Goal: Task Accomplishment & Management: Use online tool/utility

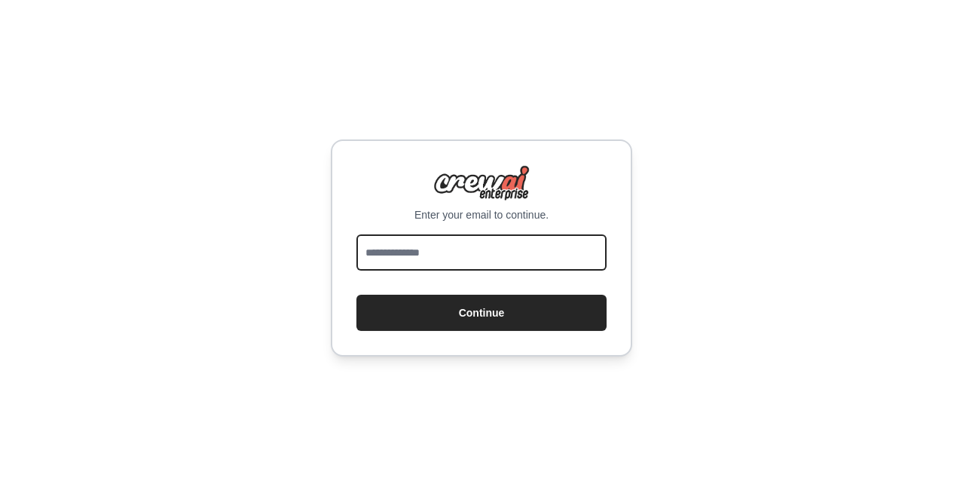
click at [517, 250] on input "email" at bounding box center [481, 252] width 250 height 36
click at [398, 254] on input "email" at bounding box center [481, 252] width 250 height 36
paste input "**********"
type input "**********"
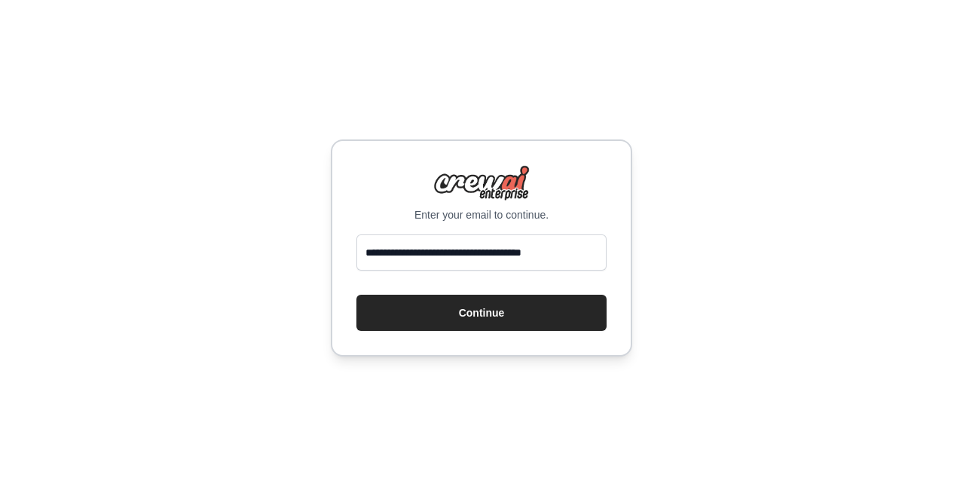
click at [764, 349] on div "**********" at bounding box center [481, 248] width 963 height 496
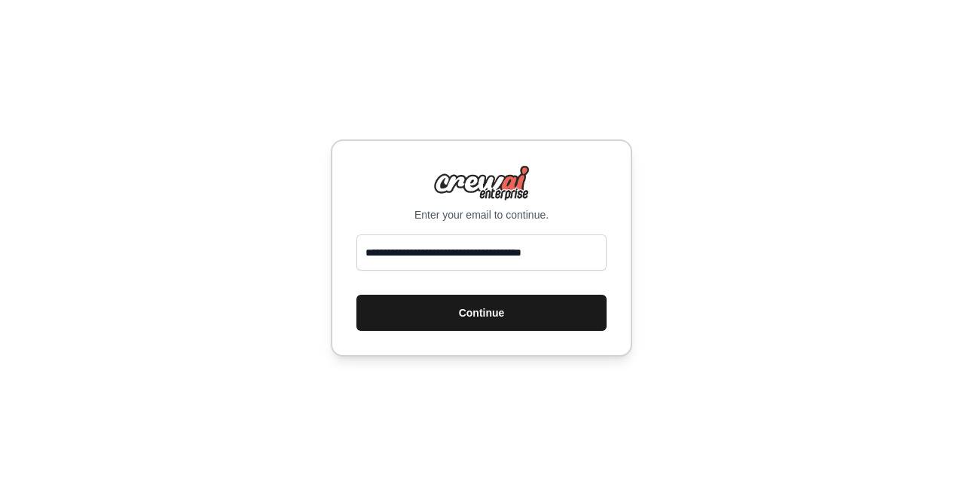
click at [528, 309] on button "Continue" at bounding box center [481, 312] width 250 height 36
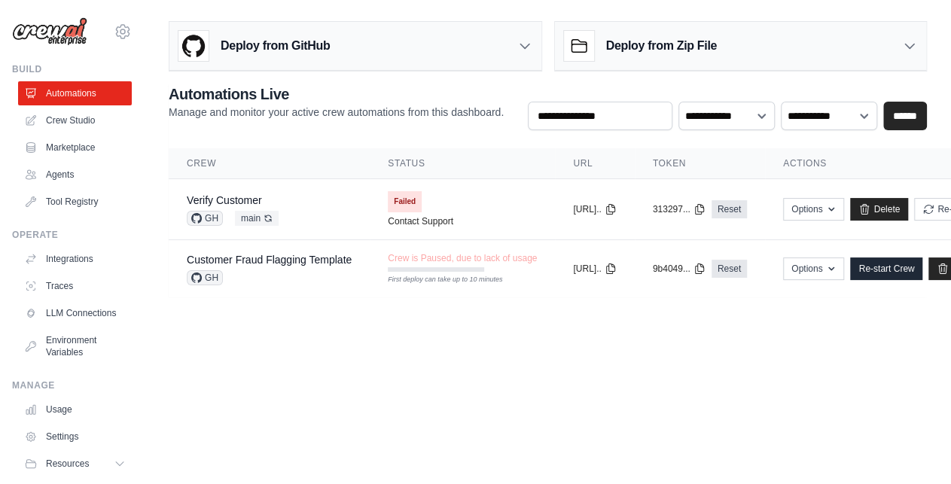
click at [609, 386] on body "[EMAIL_ADDRESS][DOMAIN_NAME] Settings Build Automations Crew Studio" at bounding box center [475, 242] width 951 height 484
click at [57, 175] on link "Agents" at bounding box center [77, 175] width 114 height 24
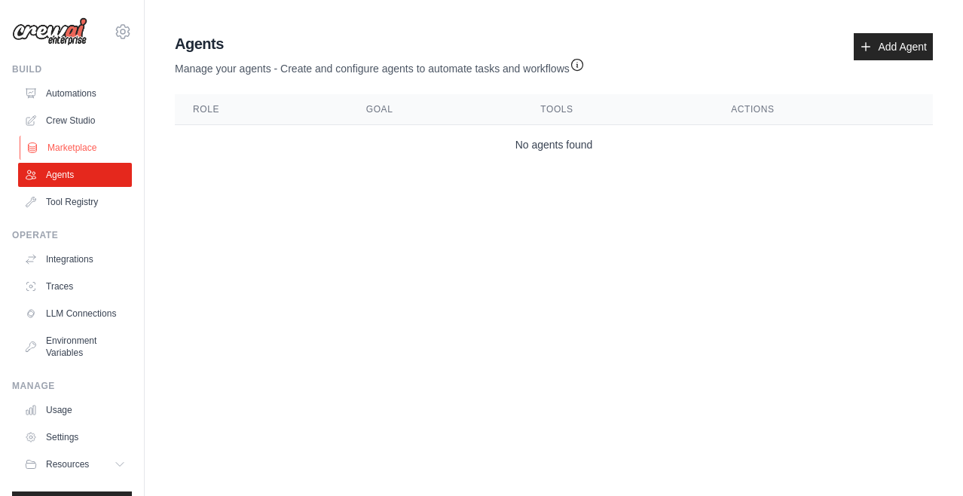
click at [58, 141] on link "Marketplace" at bounding box center [77, 148] width 114 height 24
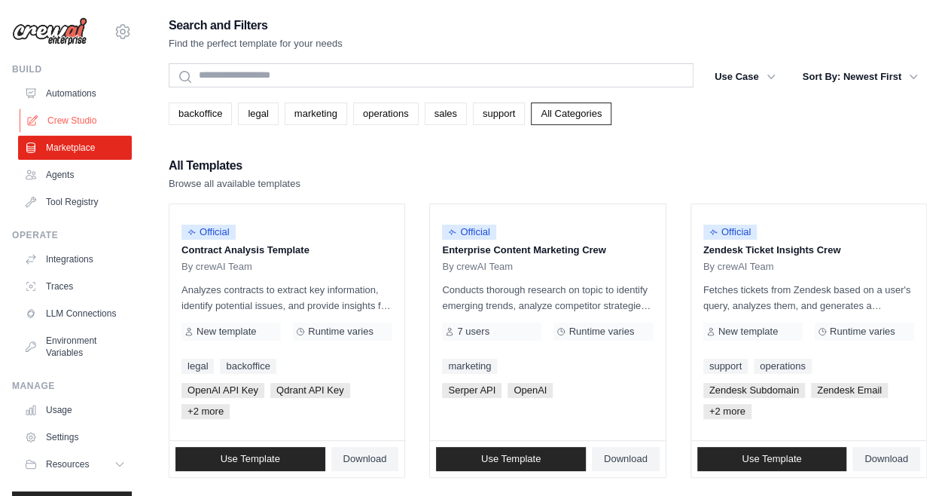
click at [73, 117] on link "Crew Studio" at bounding box center [77, 120] width 114 height 24
click at [75, 107] on ul "Automations Crew Studio Marketplace Agents Tool Registry" at bounding box center [75, 147] width 114 height 133
click at [66, 116] on link "Crew Studio" at bounding box center [77, 120] width 114 height 24
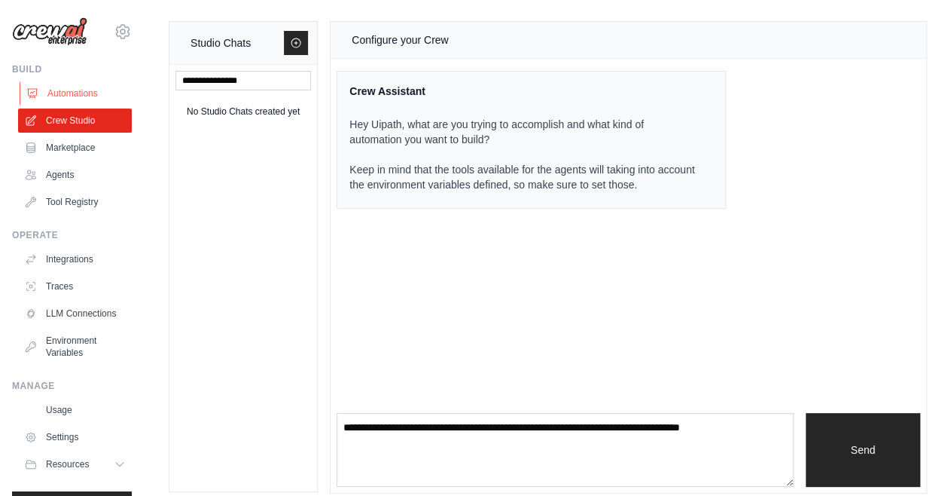
click at [59, 92] on link "Automations" at bounding box center [77, 93] width 114 height 24
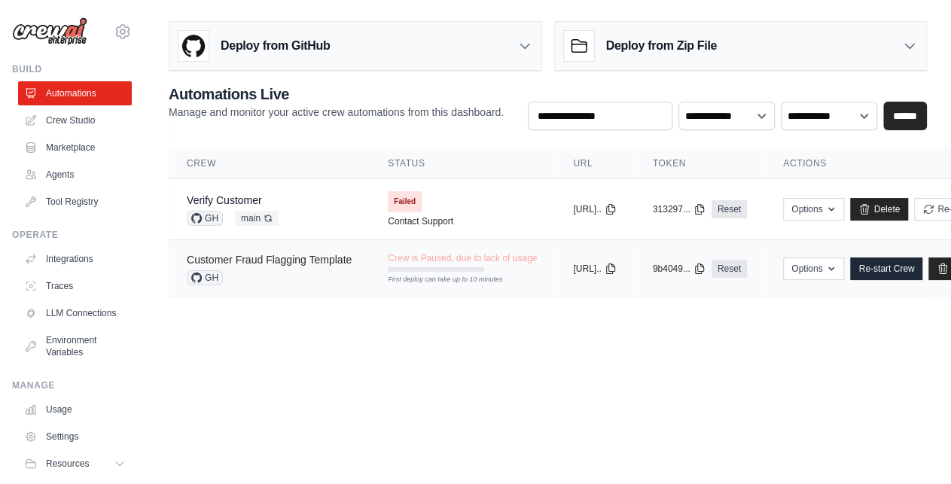
click at [275, 258] on link "Customer Fraud Flagging Template" at bounding box center [269, 260] width 165 height 12
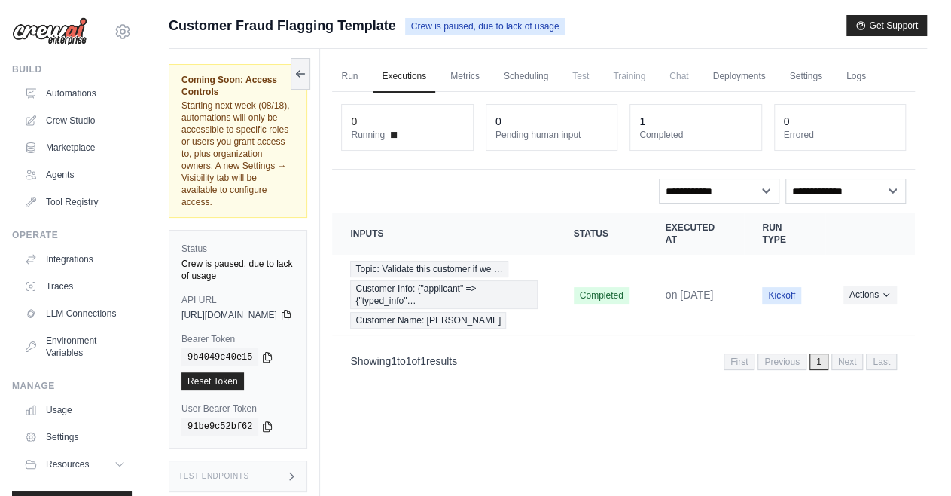
scroll to position [63, 0]
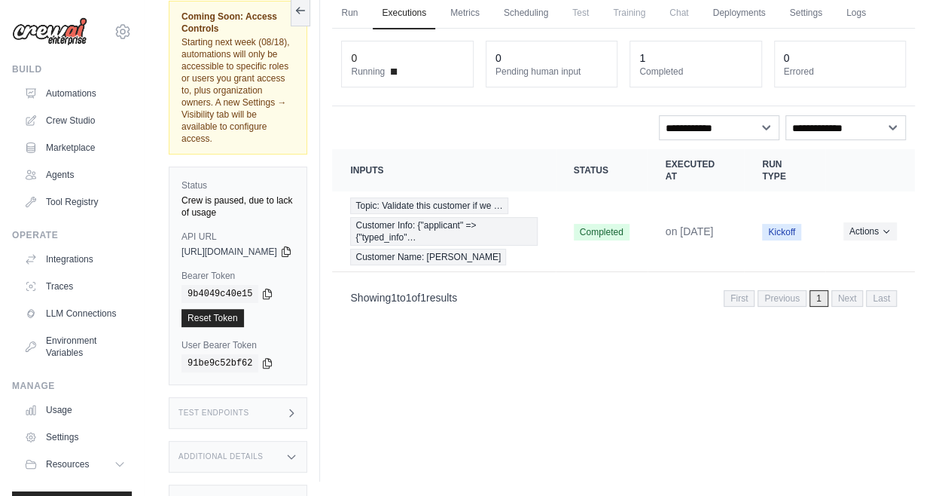
click at [297, 441] on div "Additional Details" at bounding box center [238, 457] width 139 height 32
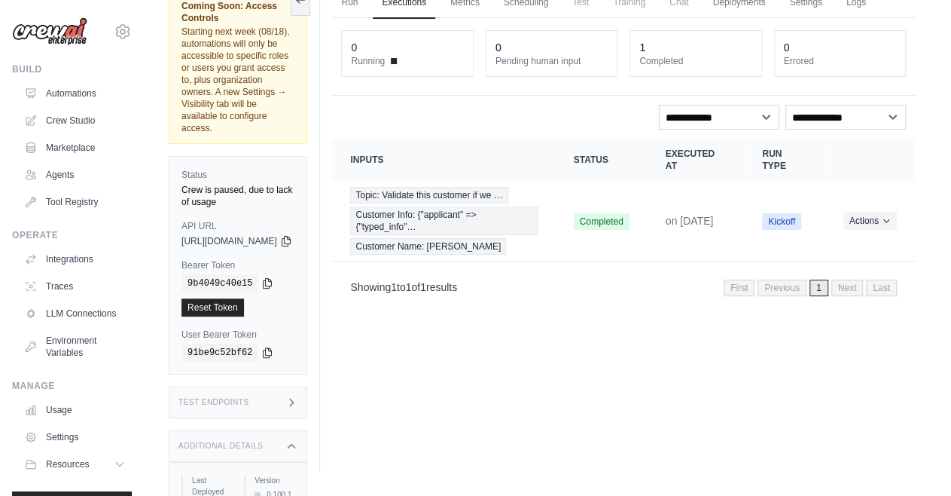
scroll to position [0, 0]
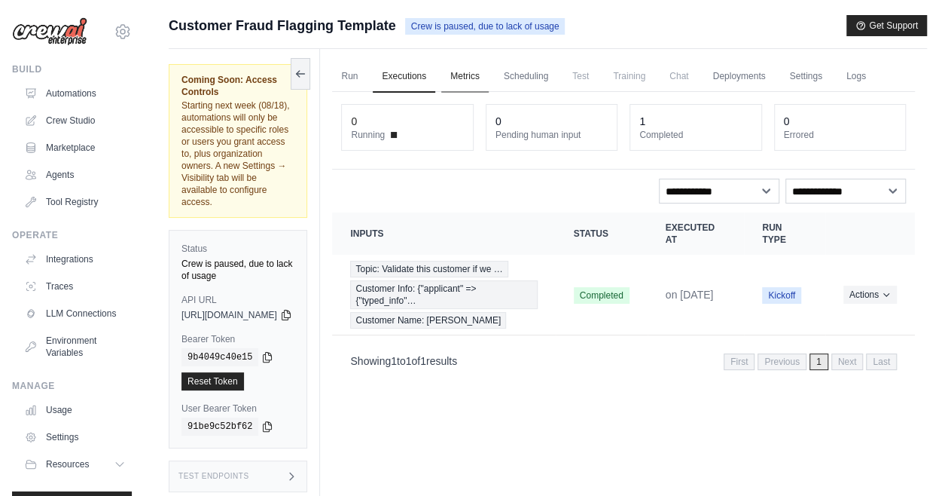
click at [489, 76] on link "Metrics" at bounding box center [464, 77] width 47 height 32
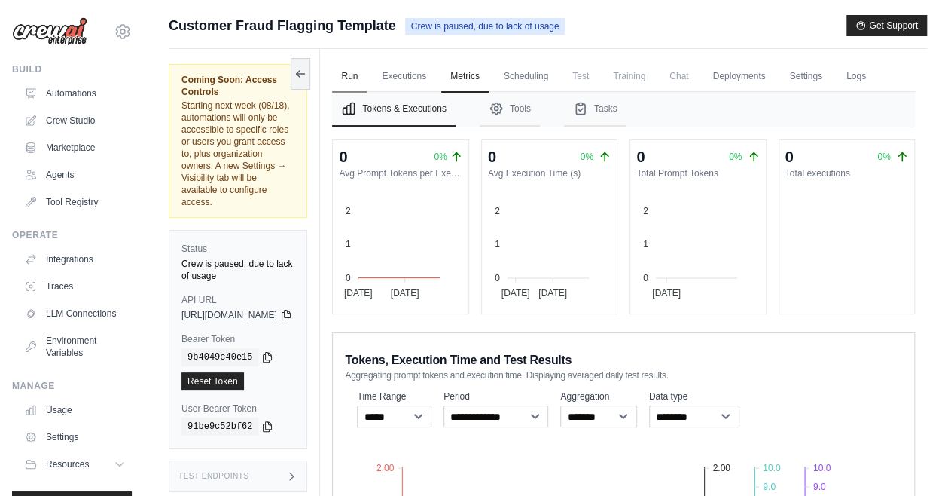
click at [367, 72] on link "Run" at bounding box center [349, 77] width 35 height 32
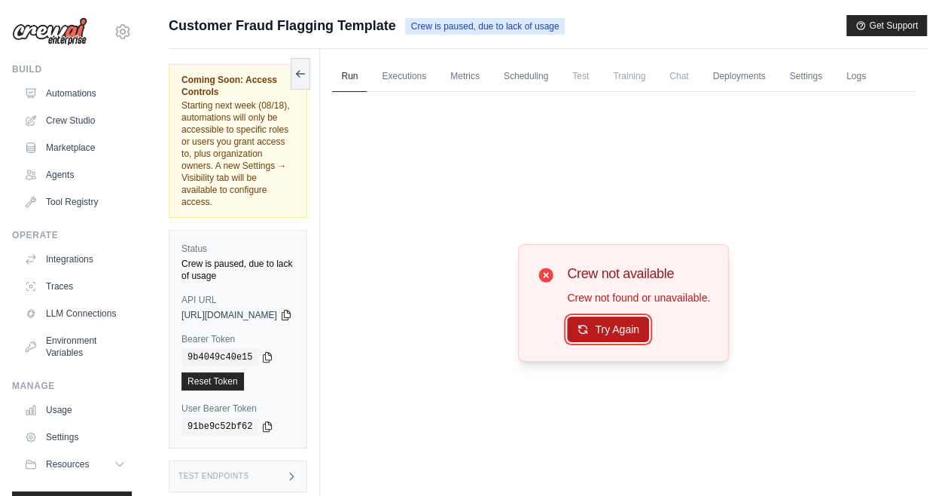
click at [624, 342] on button "Try Again" at bounding box center [608, 329] width 82 height 26
click at [435, 66] on link "Executions" at bounding box center [404, 77] width 63 height 32
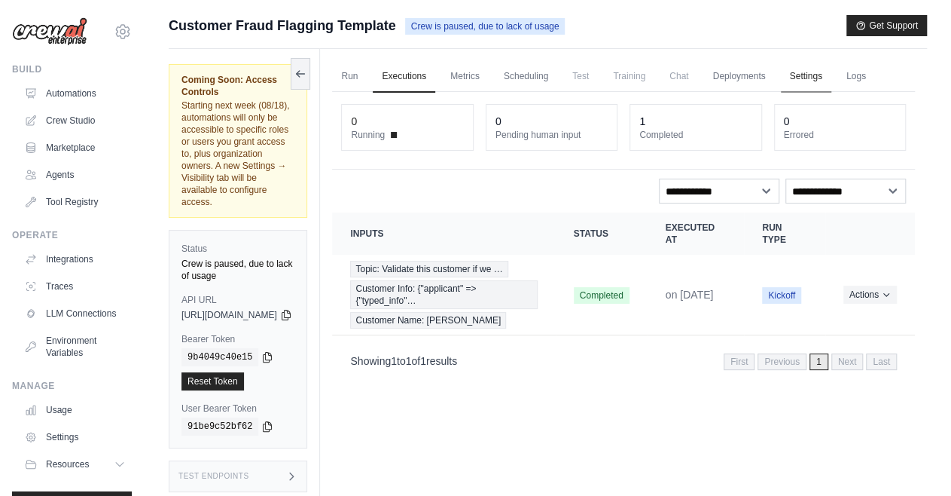
click at [831, 71] on link "Settings" at bounding box center [806, 77] width 50 height 32
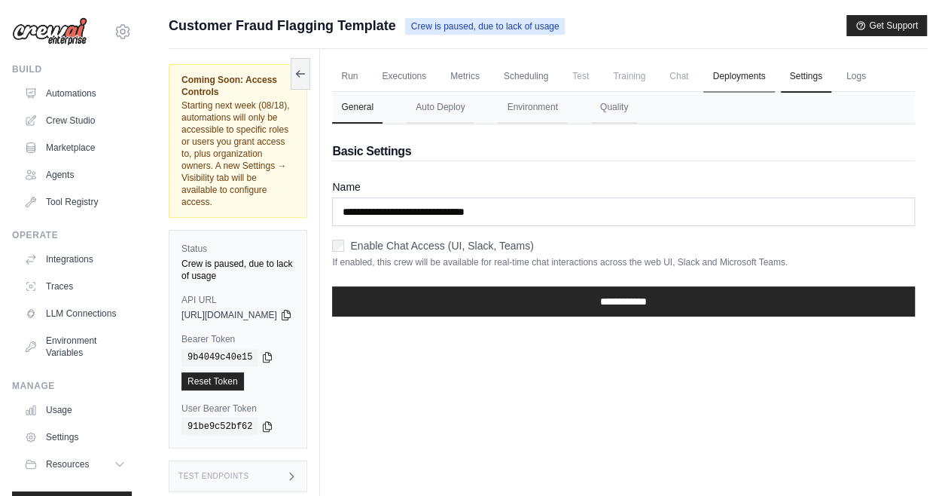
click at [754, 75] on link "Deployments" at bounding box center [738, 77] width 71 height 32
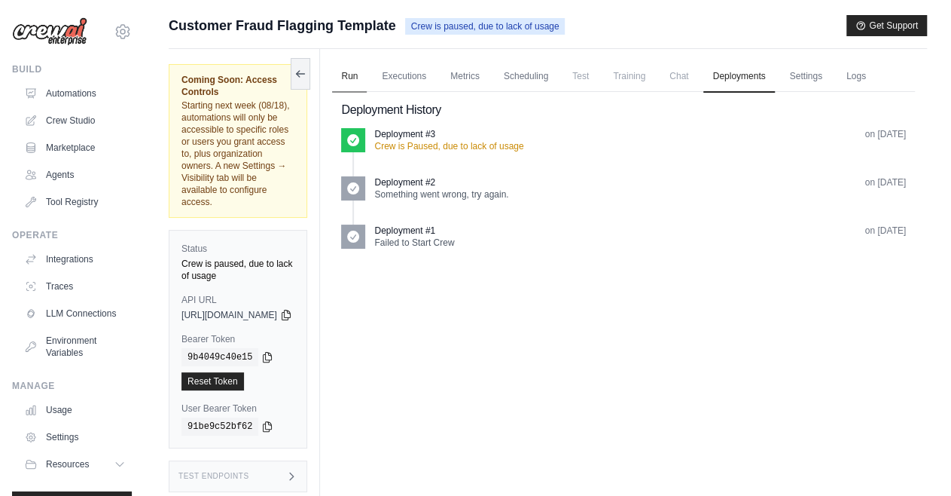
click at [367, 72] on link "Run" at bounding box center [349, 77] width 35 height 32
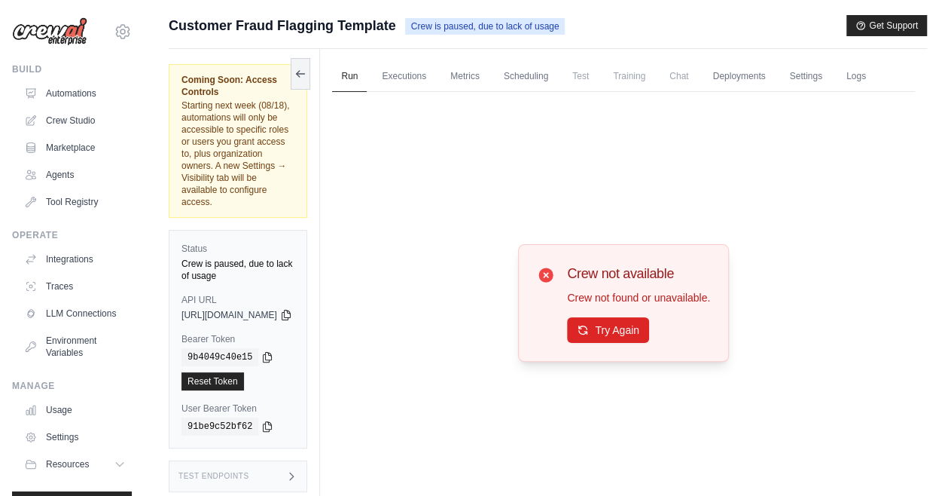
click at [294, 76] on span "Coming Soon: Access Controls" at bounding box center [238, 86] width 113 height 24
click at [81, 90] on link "Automations" at bounding box center [77, 93] width 114 height 24
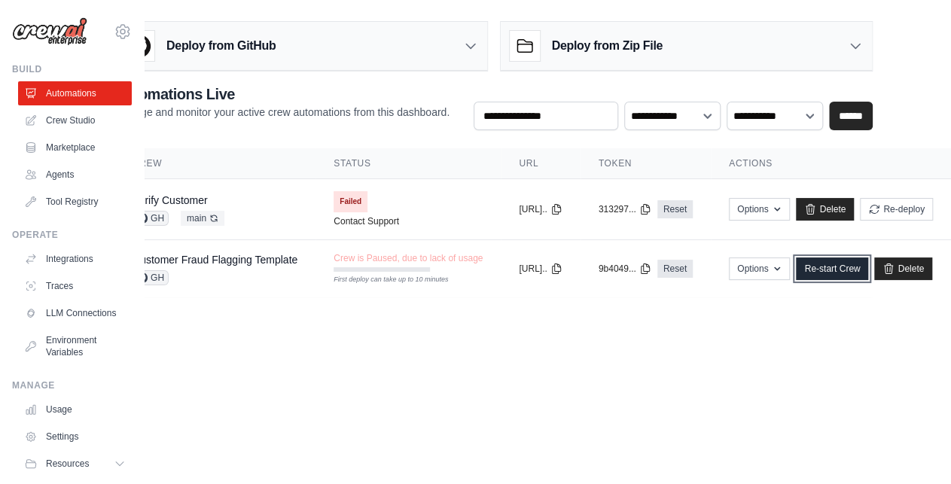
scroll to position [0, 96]
click at [824, 271] on link "Re-start Crew" at bounding box center [832, 269] width 72 height 23
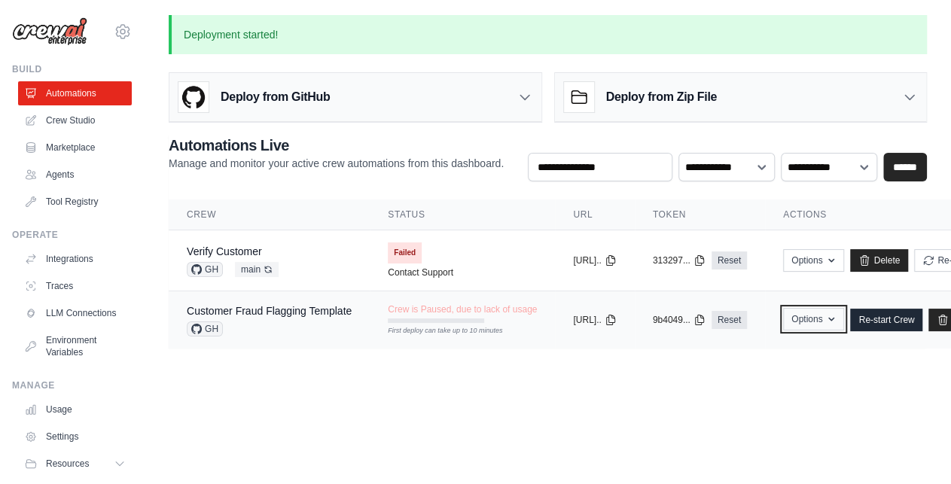
click at [844, 325] on button "Options" at bounding box center [813, 319] width 61 height 23
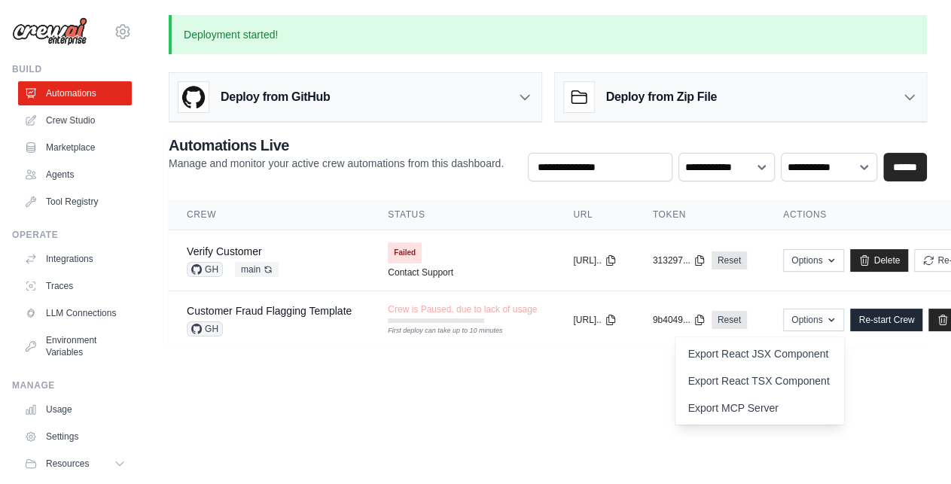
click at [646, 413] on body "[EMAIL_ADDRESS][DOMAIN_NAME] Settings Build Automations Crew Studio" at bounding box center [475, 242] width 951 height 484
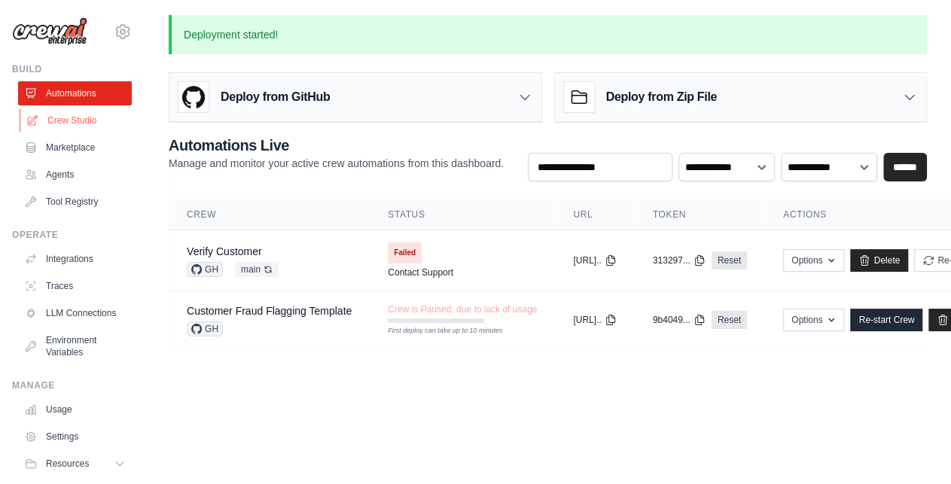
click at [76, 123] on link "Crew Studio" at bounding box center [77, 120] width 114 height 24
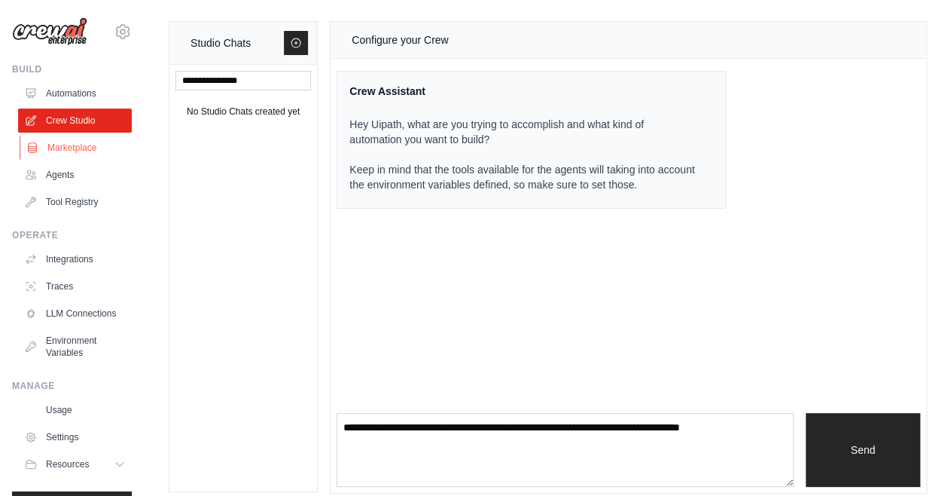
click at [52, 147] on link "Marketplace" at bounding box center [77, 148] width 114 height 24
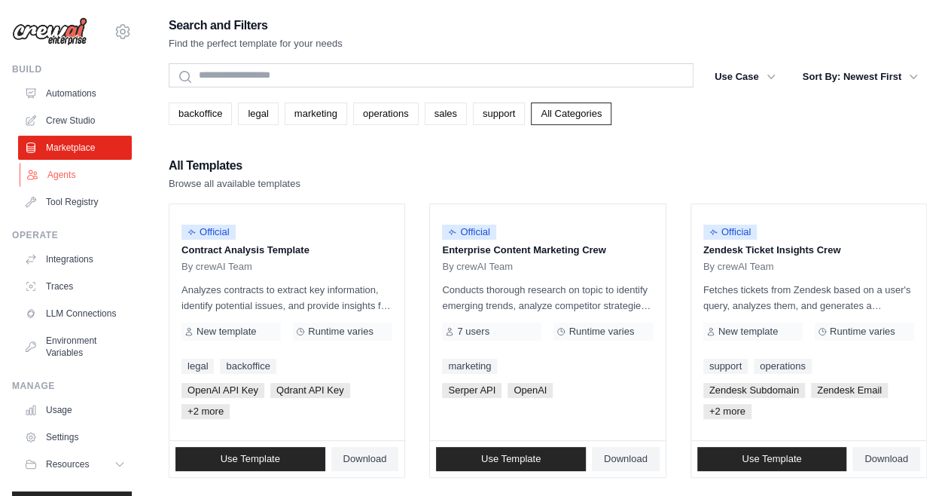
click at [48, 178] on link "Agents" at bounding box center [77, 175] width 114 height 24
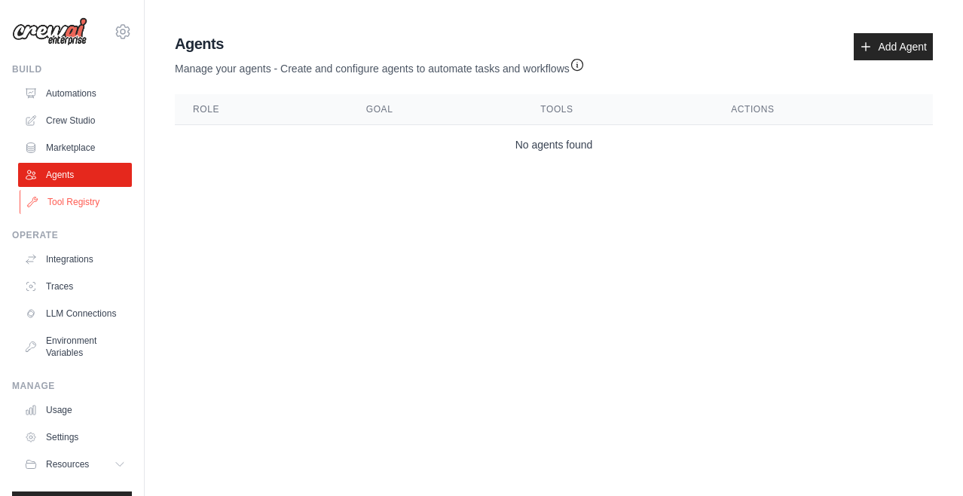
click at [48, 201] on link "Tool Registry" at bounding box center [77, 202] width 114 height 24
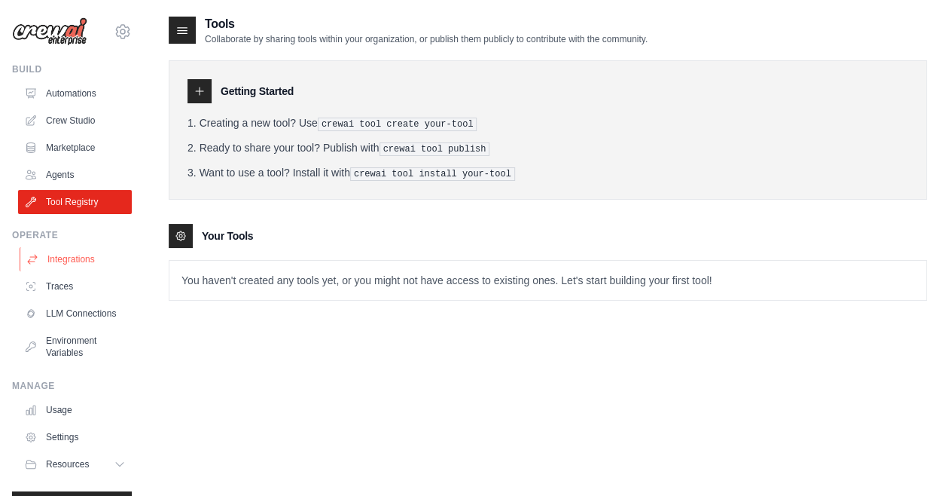
click at [69, 252] on link "Integrations" at bounding box center [77, 259] width 114 height 24
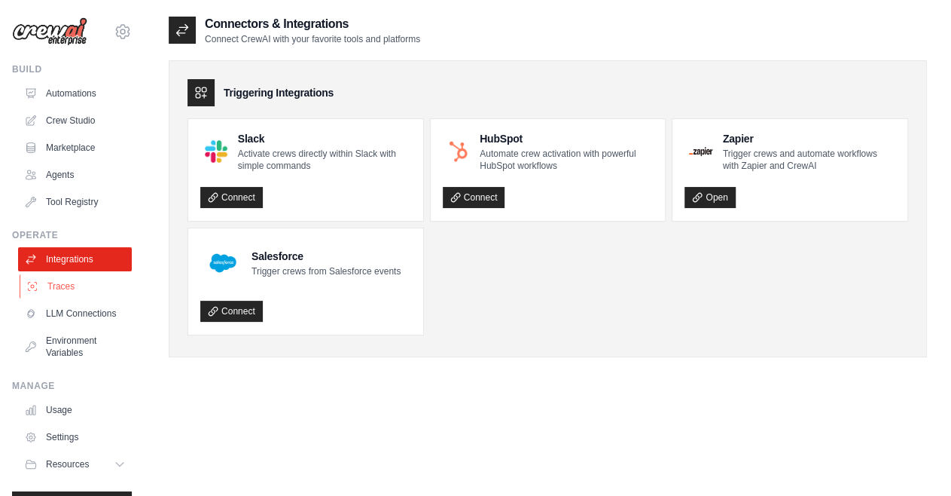
click at [62, 294] on link "Traces" at bounding box center [77, 286] width 114 height 24
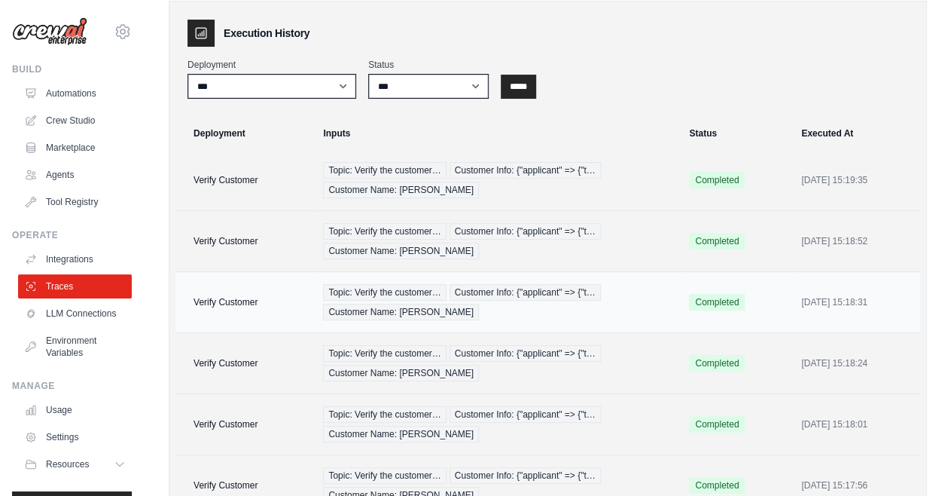
scroll to position [115, 0]
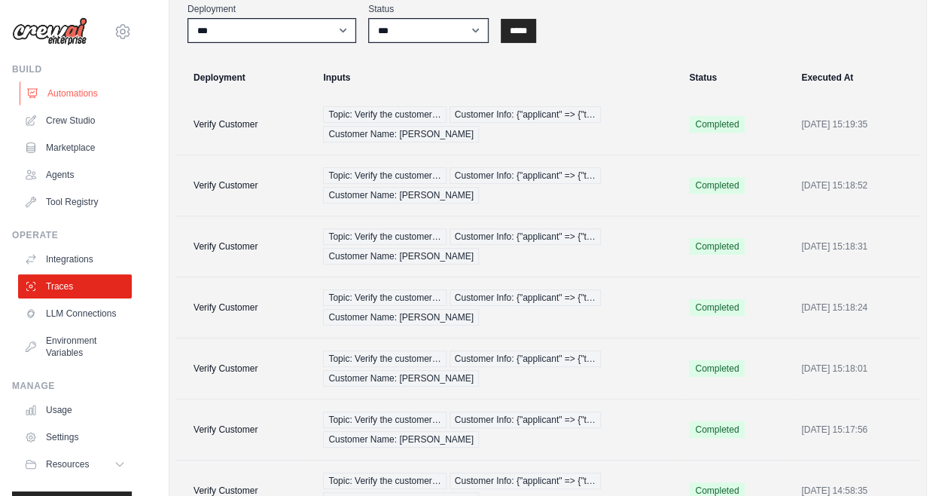
click at [76, 91] on link "Automations" at bounding box center [77, 93] width 114 height 24
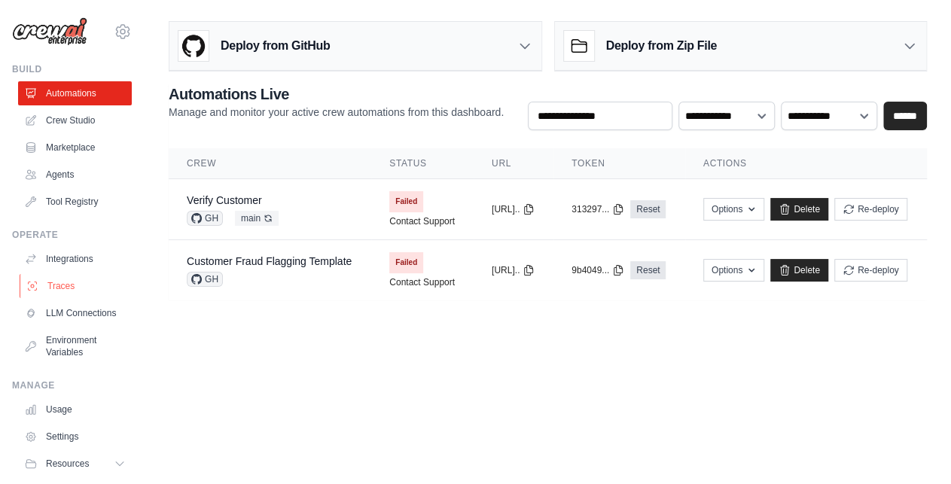
click at [60, 281] on link "Traces" at bounding box center [77, 286] width 114 height 24
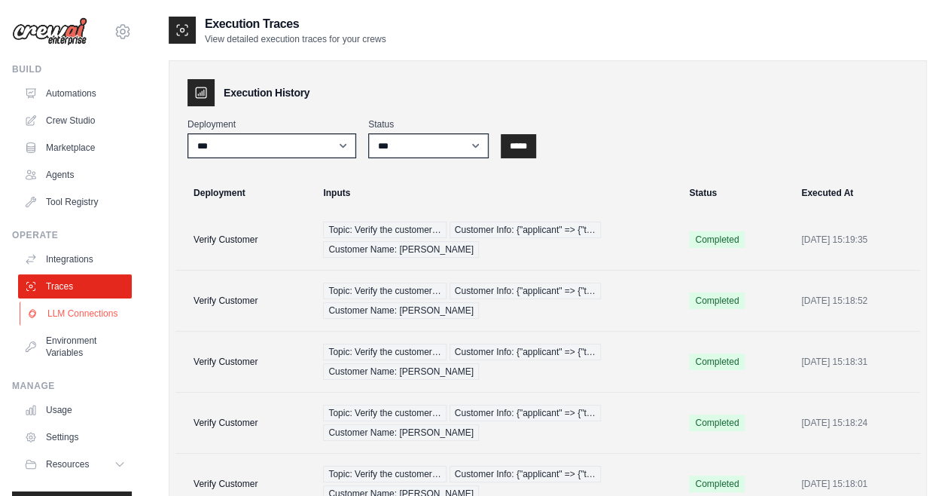
click at [59, 314] on link "LLM Connections" at bounding box center [77, 313] width 114 height 24
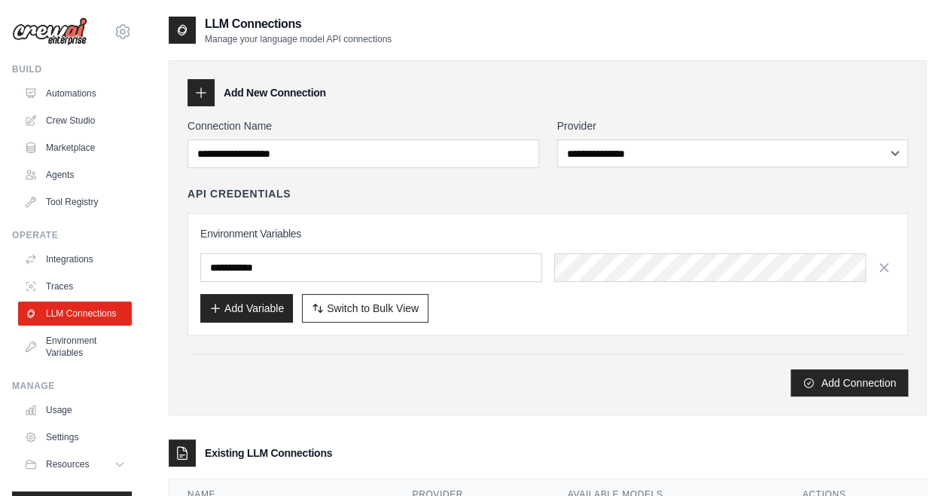
scroll to position [90, 0]
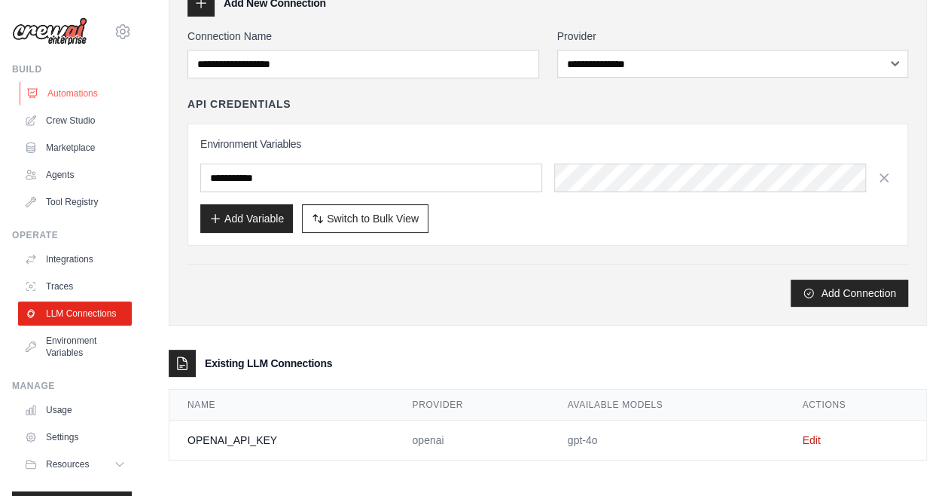
click at [60, 99] on link "Automations" at bounding box center [77, 93] width 114 height 24
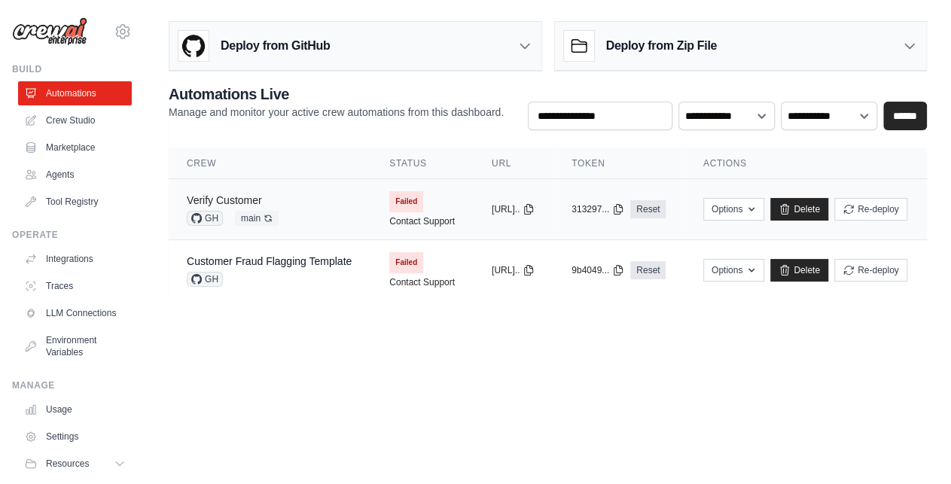
click at [246, 195] on link "Verify Customer" at bounding box center [224, 200] width 75 height 12
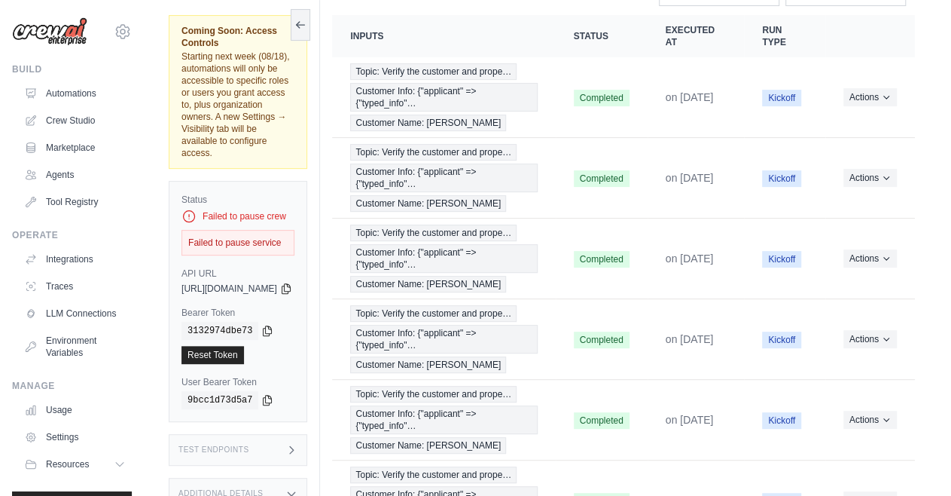
scroll to position [198, 0]
click at [290, 283] on icon at bounding box center [286, 288] width 8 height 10
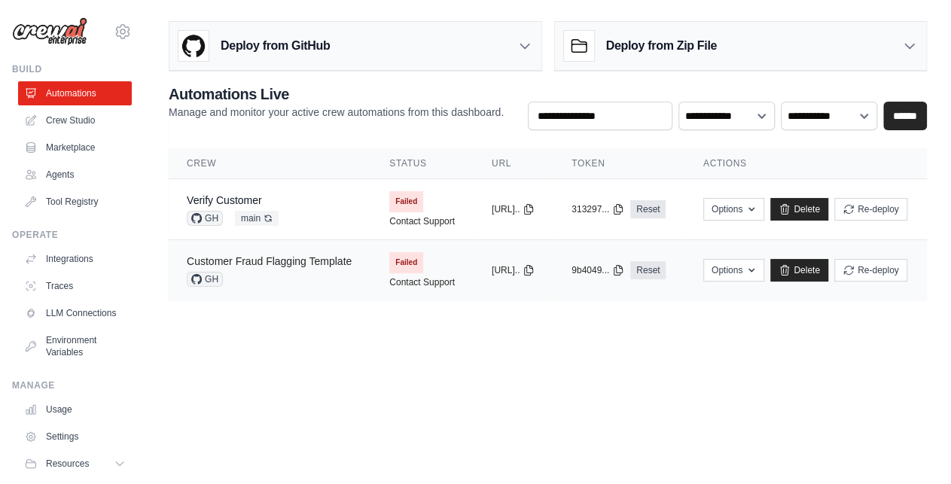
click at [291, 258] on link "Customer Fraud Flagging Template" at bounding box center [269, 261] width 165 height 12
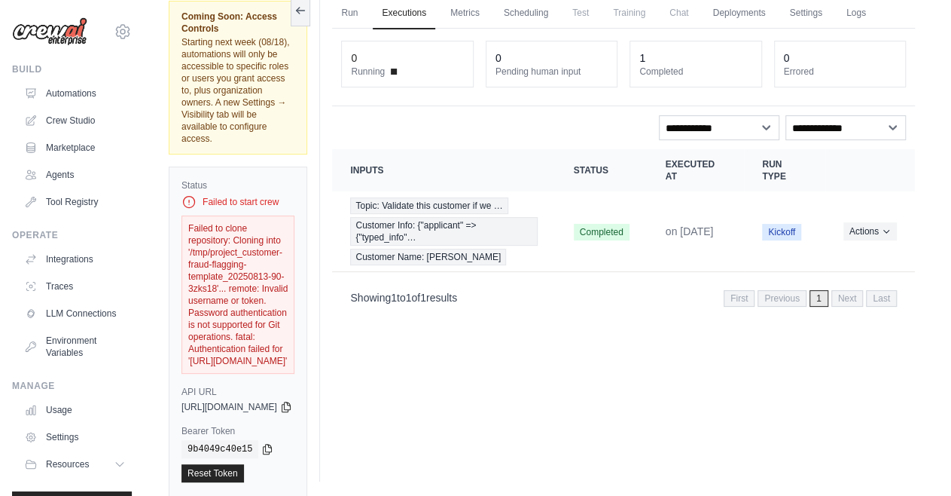
scroll to position [64, 0]
click at [69, 119] on link "Crew Studio" at bounding box center [77, 120] width 114 height 24
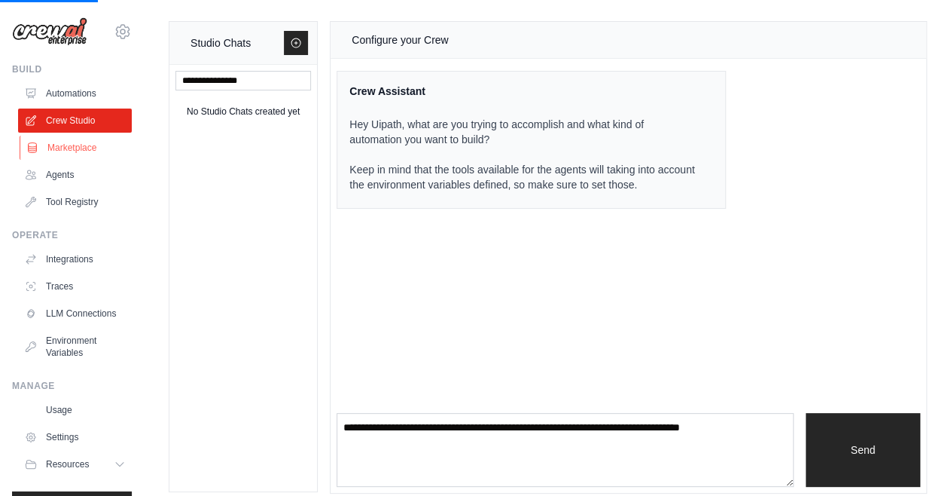
click at [62, 148] on link "Marketplace" at bounding box center [77, 148] width 114 height 24
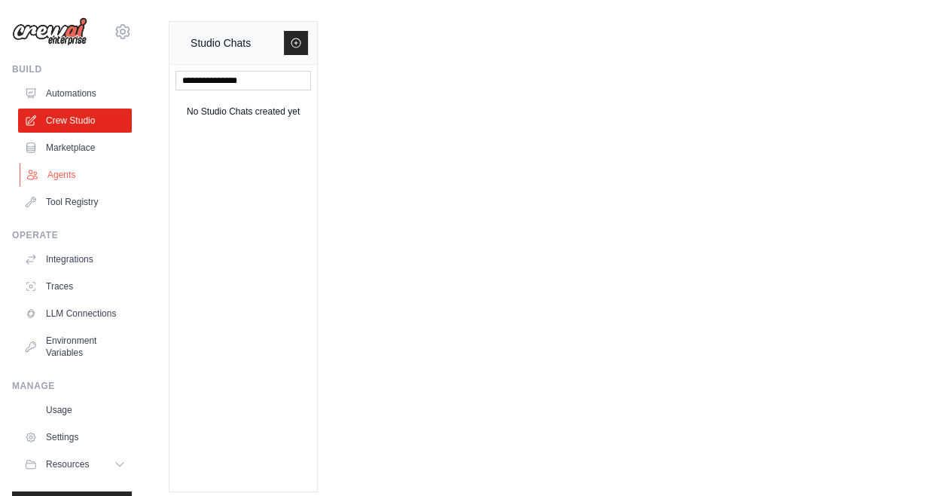
click at [63, 175] on link "Agents" at bounding box center [77, 175] width 114 height 24
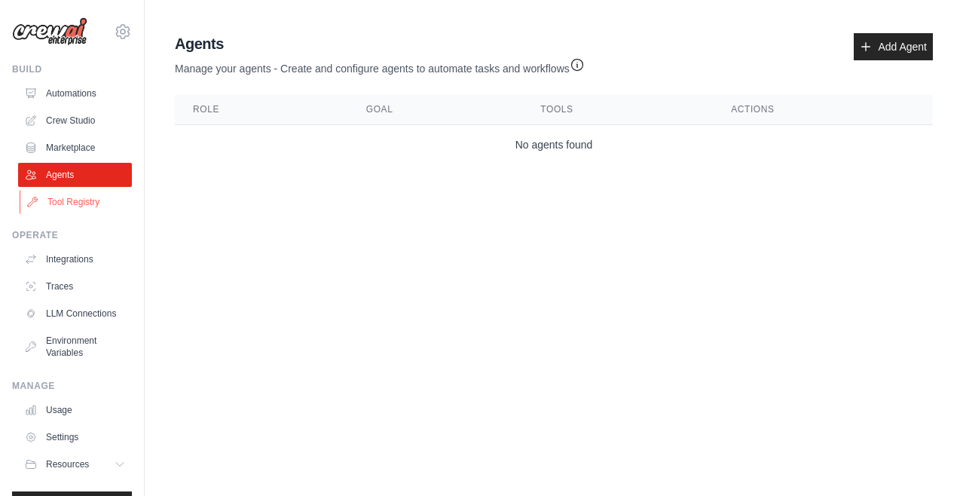
click at [63, 200] on link "Tool Registry" at bounding box center [77, 202] width 114 height 24
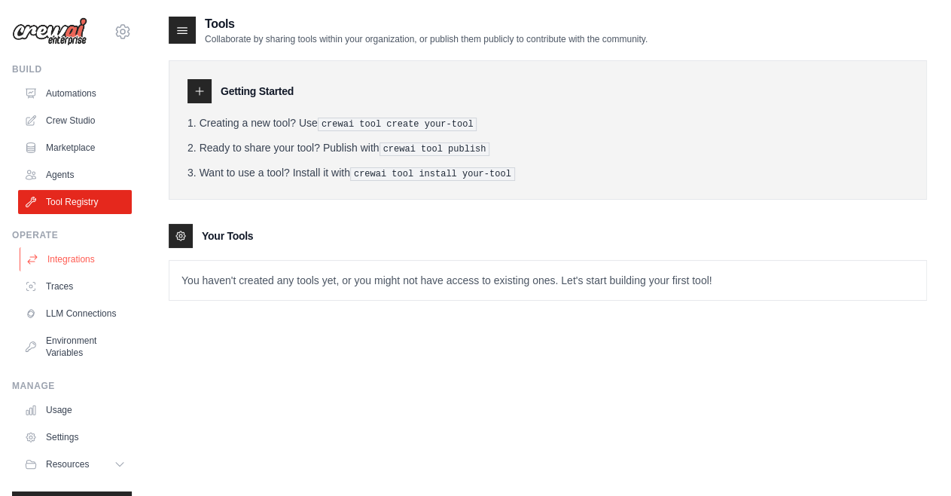
click at [44, 261] on link "Integrations" at bounding box center [77, 259] width 114 height 24
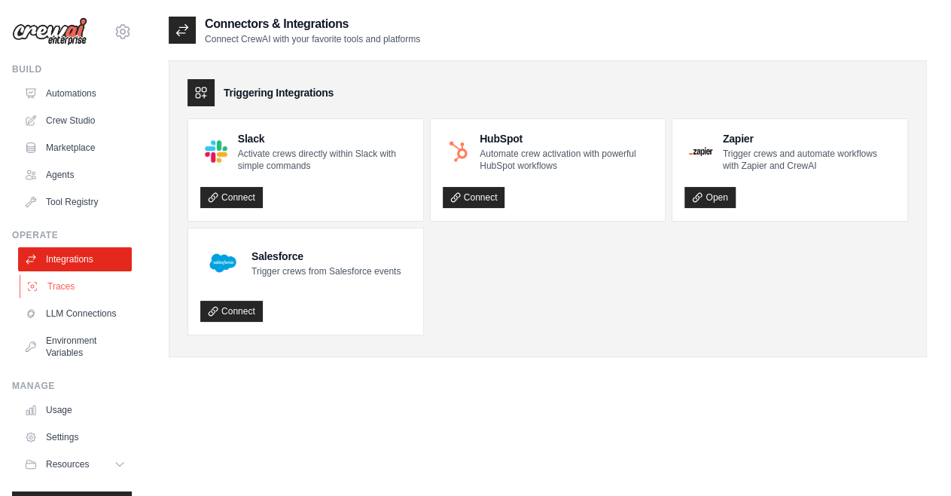
click at [64, 286] on link "Traces" at bounding box center [77, 286] width 114 height 24
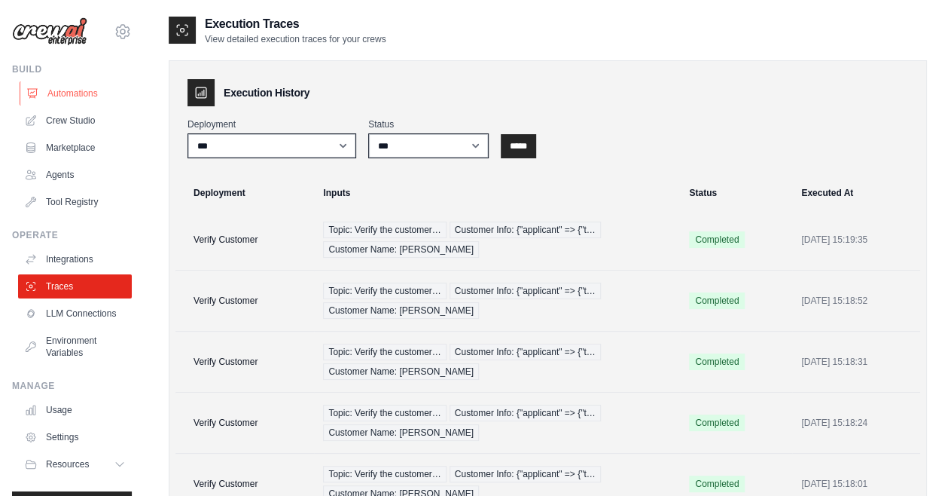
click at [66, 100] on link "Automations" at bounding box center [77, 93] width 114 height 24
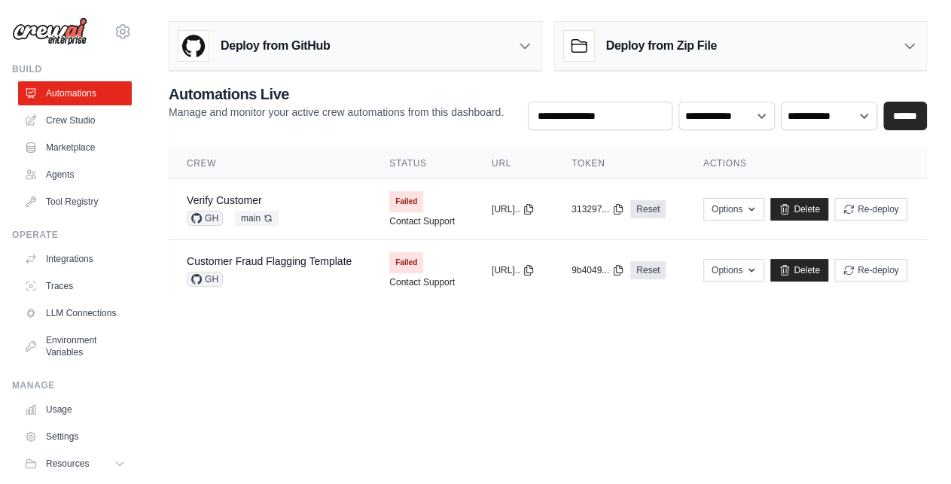
scroll to position [11, 0]
click at [908, 197] on button "Re-deploy" at bounding box center [870, 208] width 73 height 23
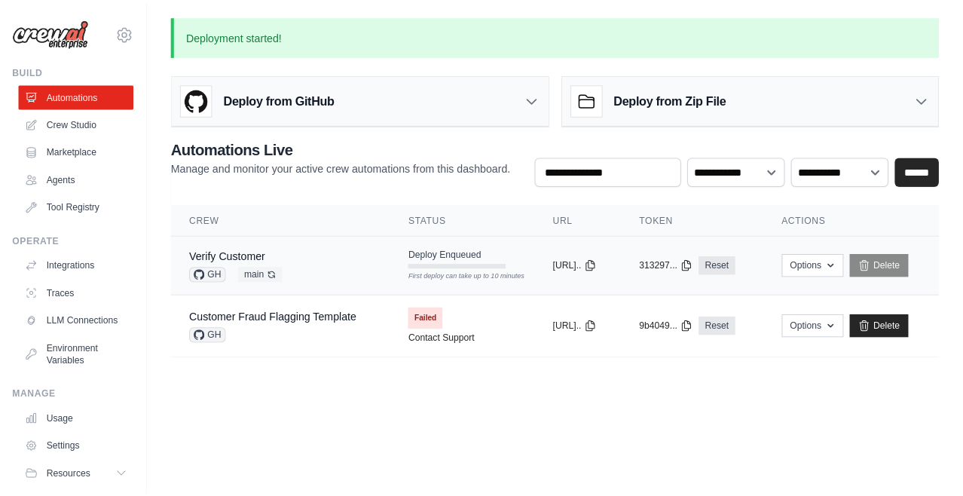
scroll to position [0, 0]
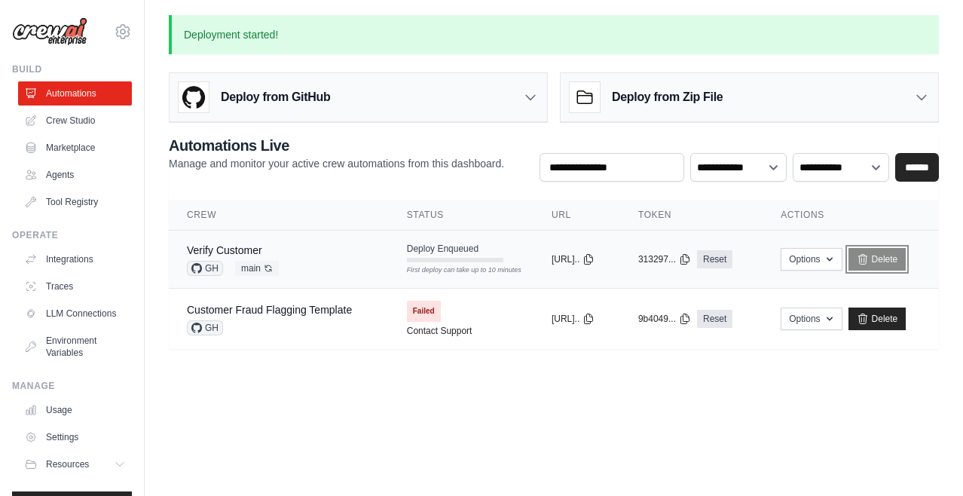
click at [897, 251] on link "Delete" at bounding box center [877, 259] width 58 height 23
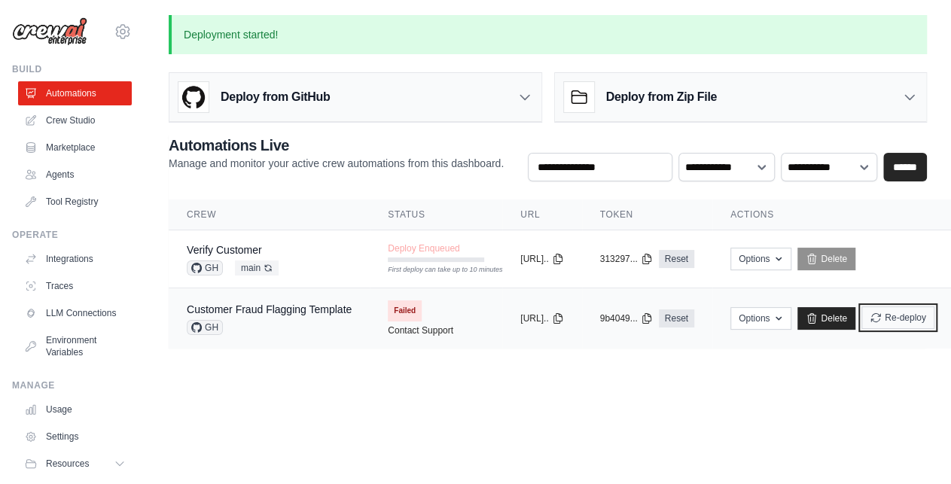
click at [926, 316] on button "Re-deploy" at bounding box center [898, 318] width 73 height 23
